Goal: Navigation & Orientation: Find specific page/section

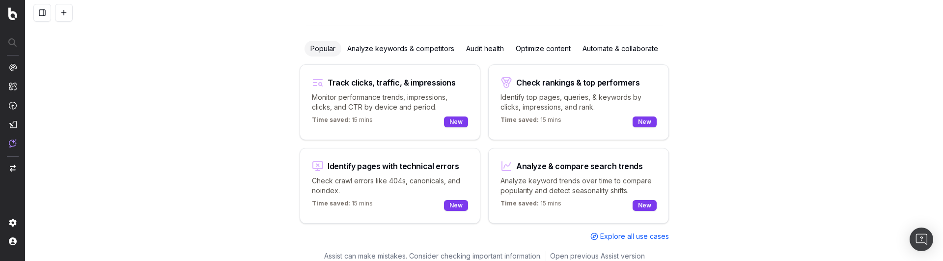
scroll to position [120, 0]
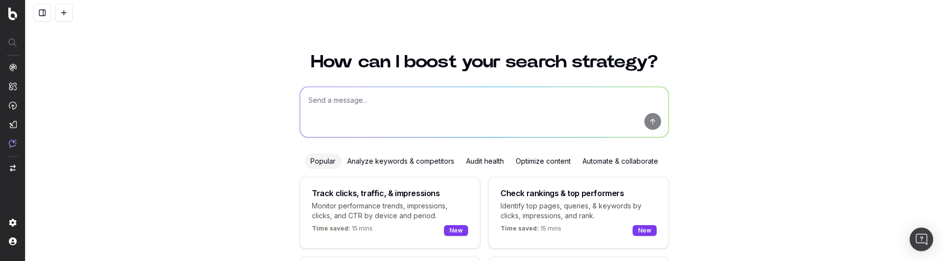
scroll to position [120, 0]
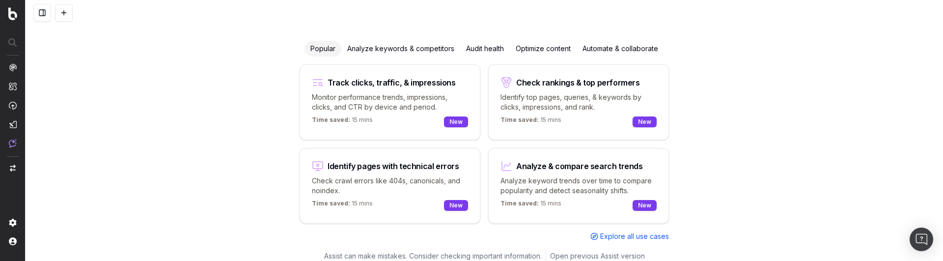
scroll to position [120, 0]
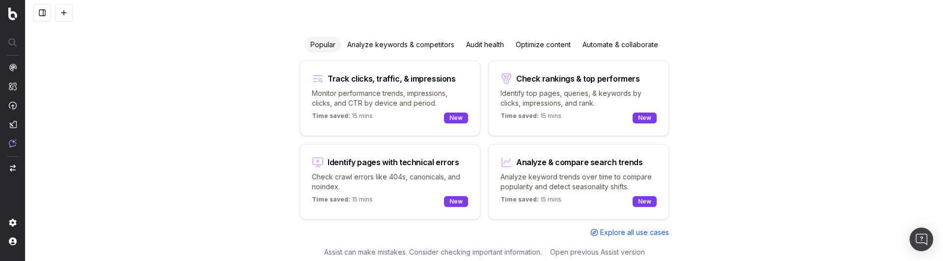
scroll to position [120, 0]
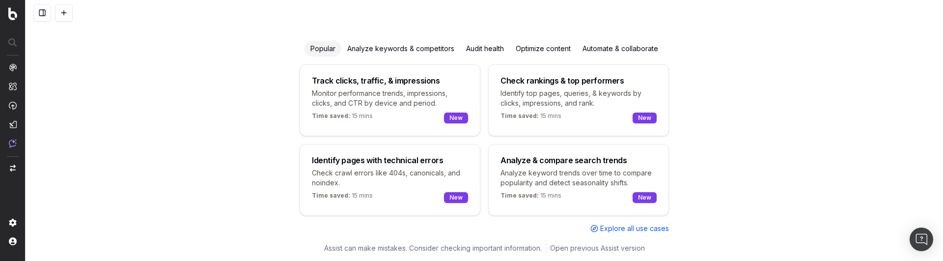
scroll to position [120, 0]
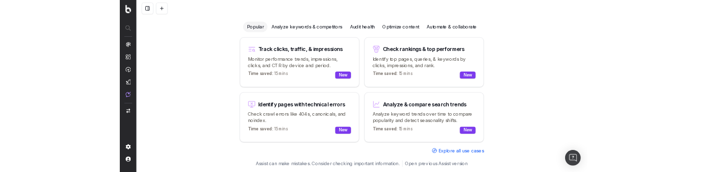
scroll to position [120, 0]
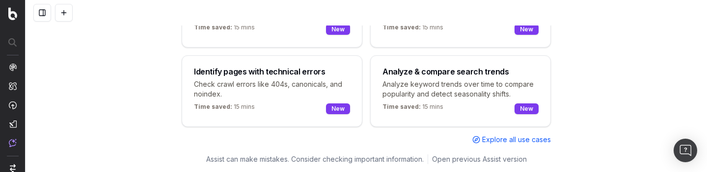
scroll to position [209, 0]
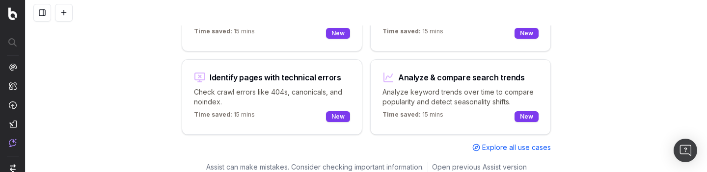
scroll to position [209, 0]
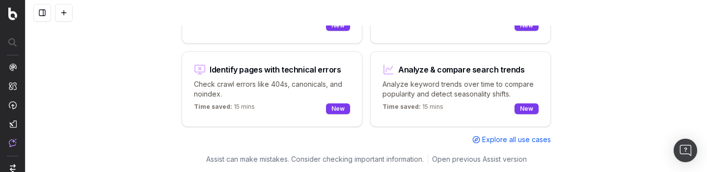
scroll to position [209, 0]
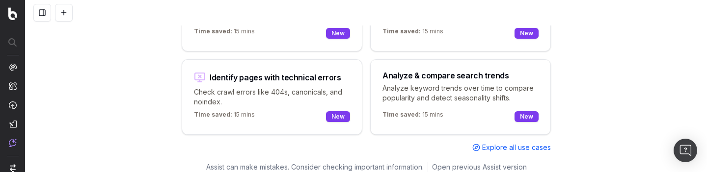
scroll to position [209, 0]
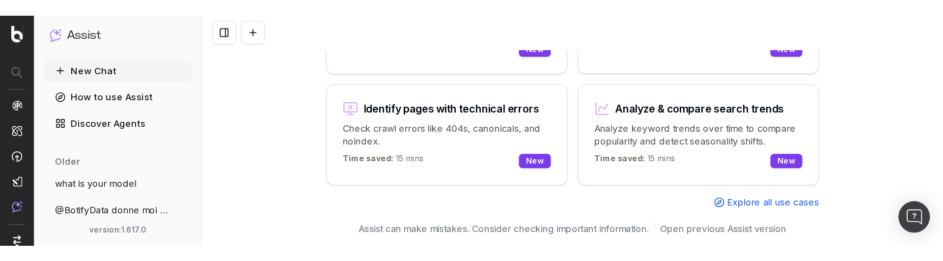
scroll to position [120, 0]
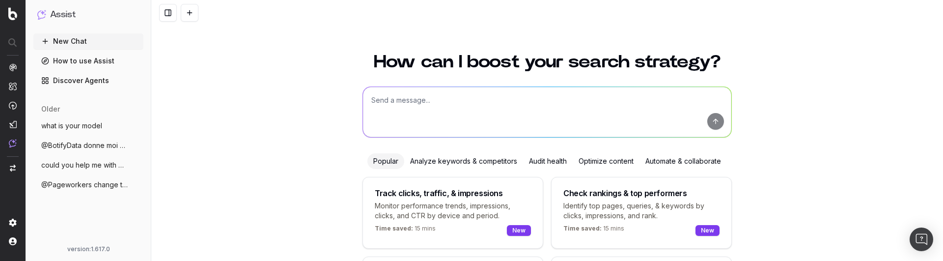
scroll to position [120, 0]
